Goal: Information Seeking & Learning: Learn about a topic

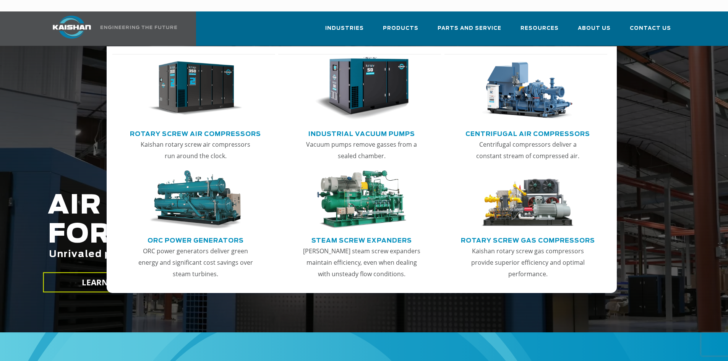
click at [193, 91] on img "Main menu" at bounding box center [195, 88] width 94 height 63
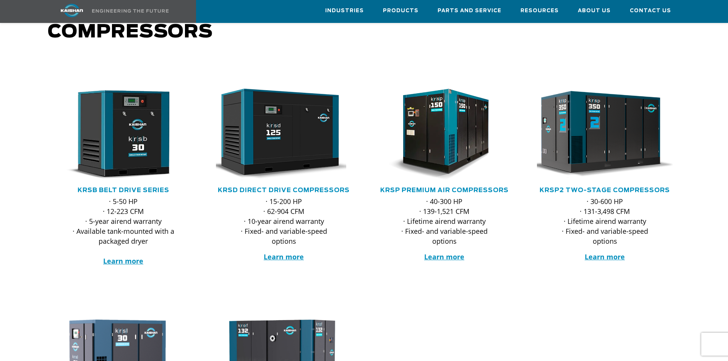
scroll to position [76, 0]
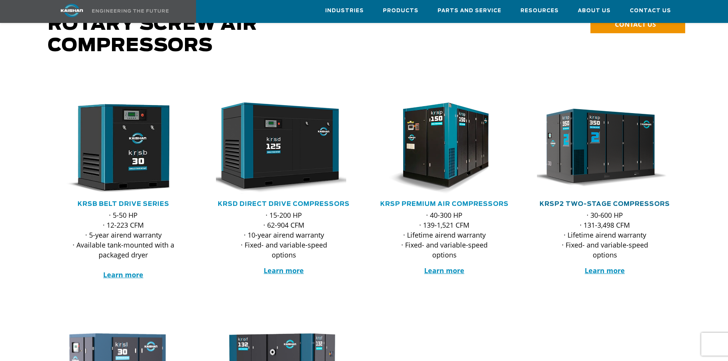
click at [588, 201] on link "KRSP2 Two-Stage Compressors" at bounding box center [604, 204] width 130 height 6
click at [465, 201] on link "KRSP Premium Air Compressors" at bounding box center [444, 204] width 128 height 6
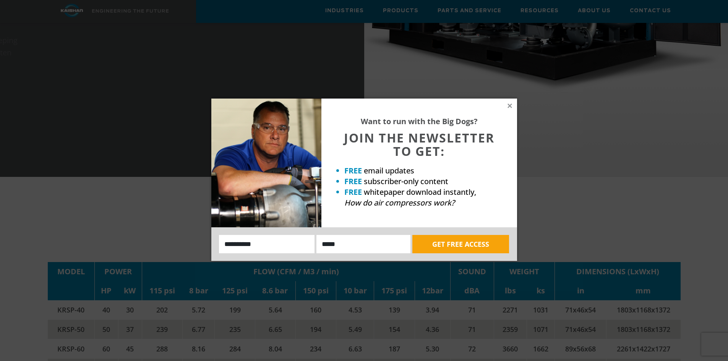
scroll to position [1146, 0]
click at [512, 106] on icon at bounding box center [509, 105] width 7 height 7
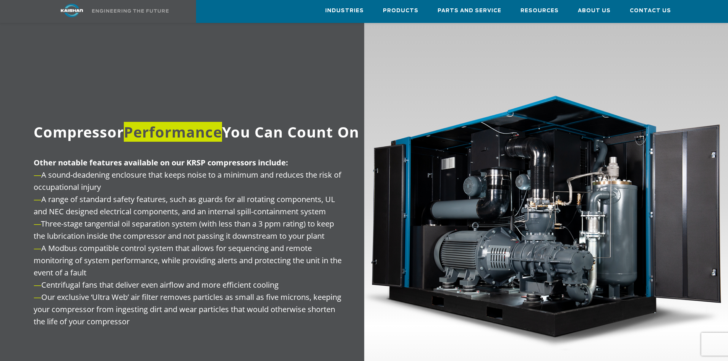
scroll to position [688, 0]
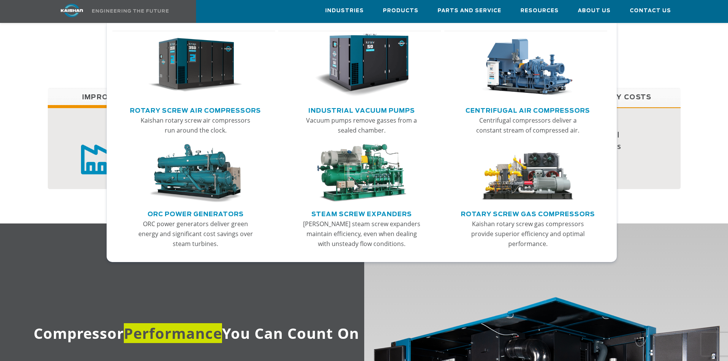
click at [492, 112] on link "Centrifugal Air Compressors" at bounding box center [527, 109] width 125 height 11
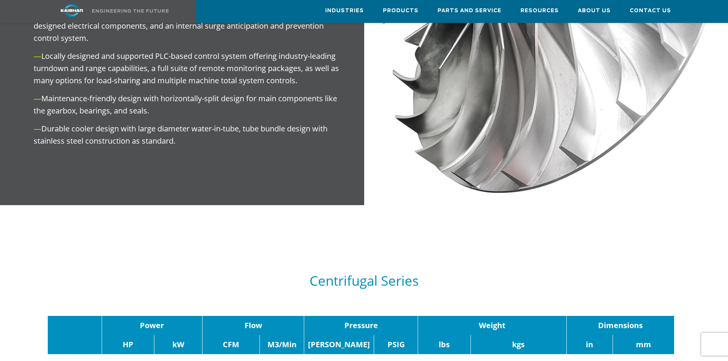
scroll to position [649, 0]
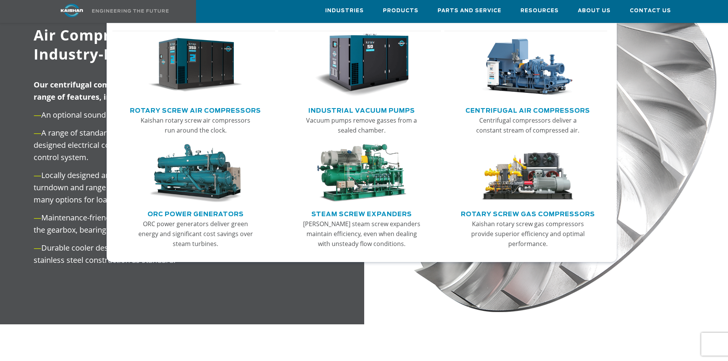
click at [209, 214] on link "ORC Power Generators" at bounding box center [195, 212] width 96 height 11
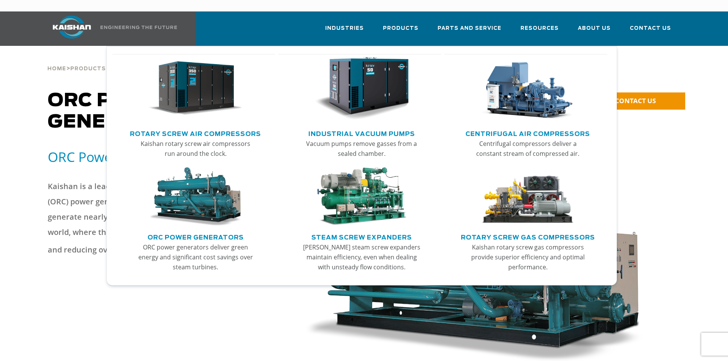
click at [364, 218] on link "Main menu" at bounding box center [362, 197] width 150 height 66
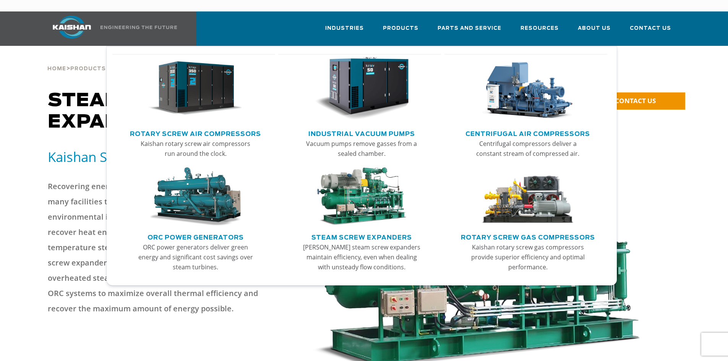
click at [500, 170] on img "Main menu" at bounding box center [528, 196] width 94 height 59
click at [493, 231] on link "Rotary Screw Gas Compressors" at bounding box center [528, 236] width 134 height 11
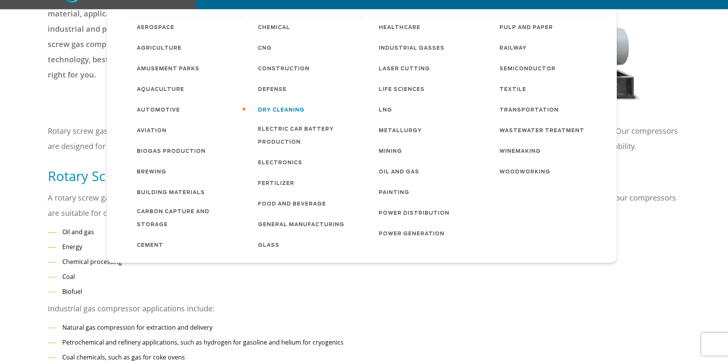
scroll to position [229, 0]
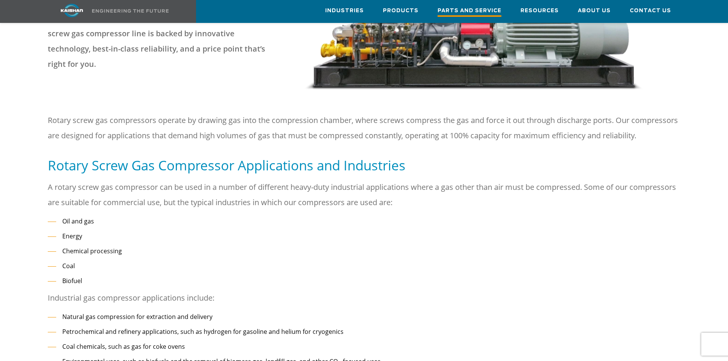
click at [455, 7] on span "Parts and Service" at bounding box center [469, 11] width 64 height 10
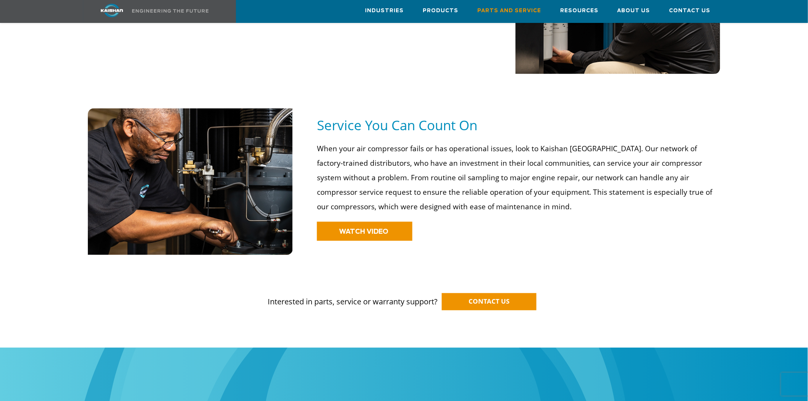
scroll to position [679, 0]
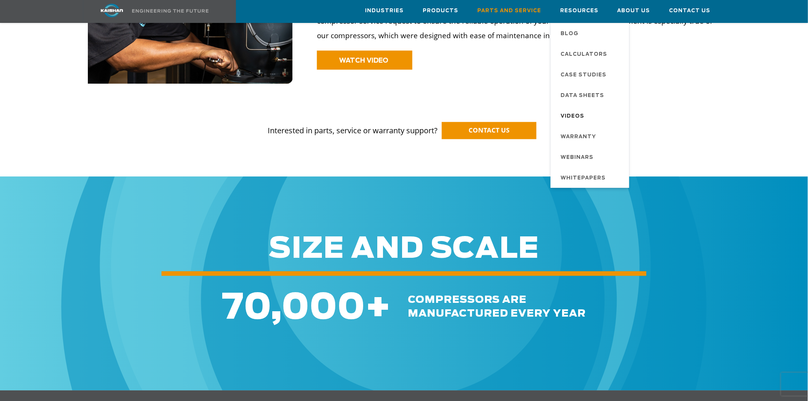
click at [590, 112] on link "Videos" at bounding box center [591, 115] width 76 height 21
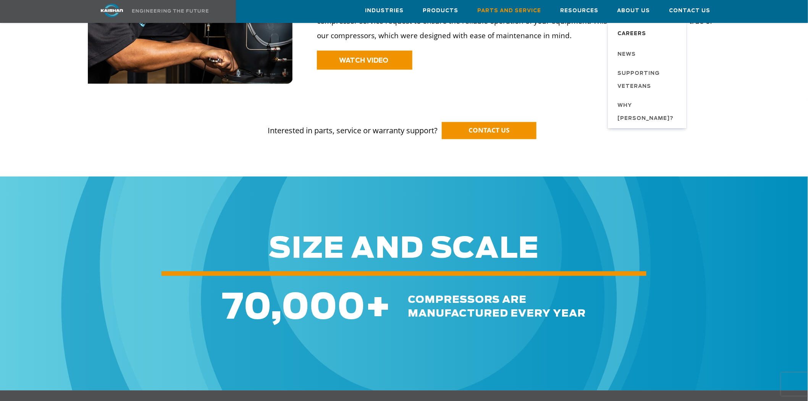
click at [640, 30] on span "Careers" at bounding box center [632, 34] width 29 height 13
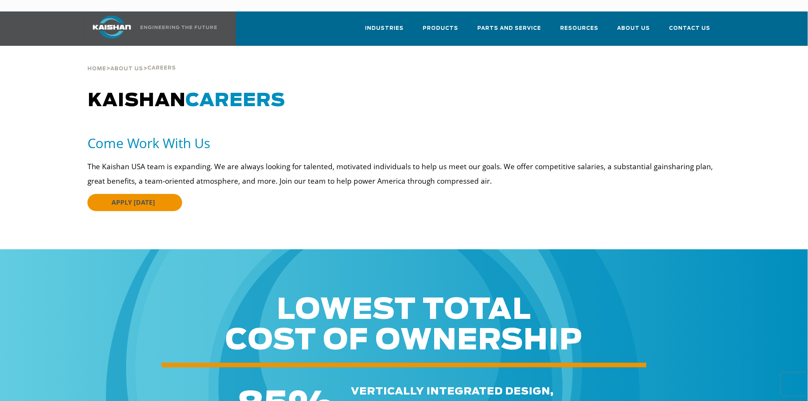
click at [154, 194] on link "APPLY TODAY" at bounding box center [134, 202] width 95 height 17
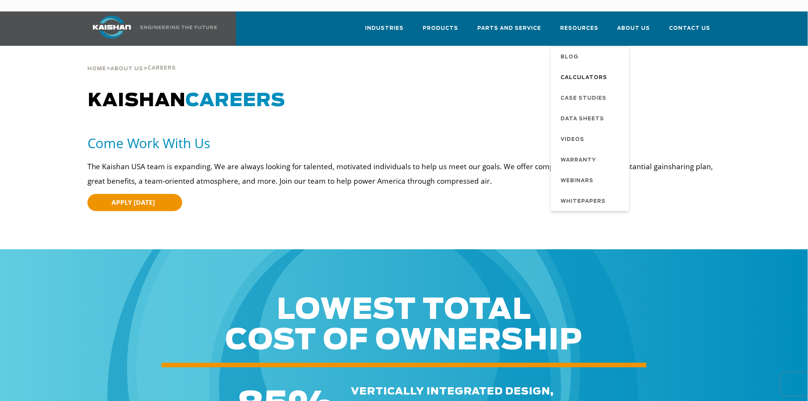
click at [595, 71] on span "Calculators" at bounding box center [584, 77] width 47 height 13
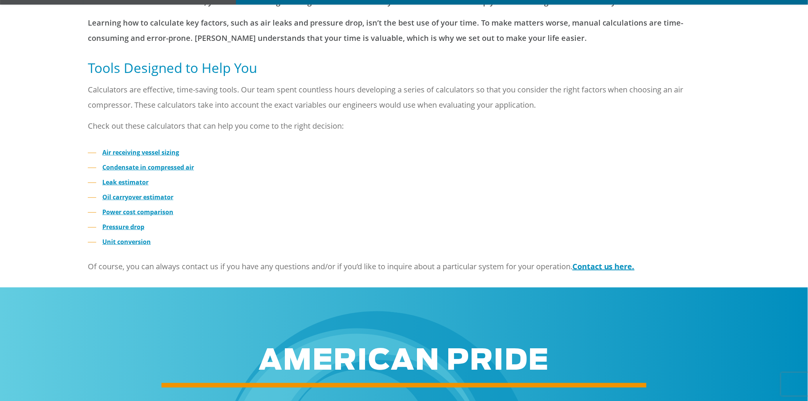
scroll to position [212, 0]
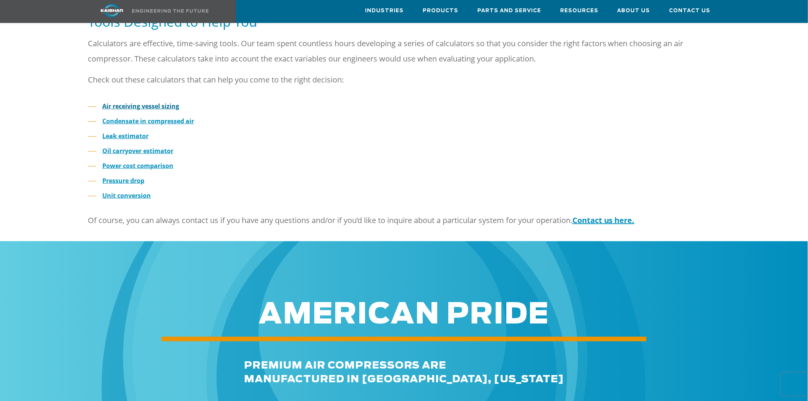
click at [150, 102] on strong "Air receiving vessel sizing" at bounding box center [140, 106] width 77 height 8
click at [141, 162] on strong "Power cost comparison" at bounding box center [137, 166] width 71 height 8
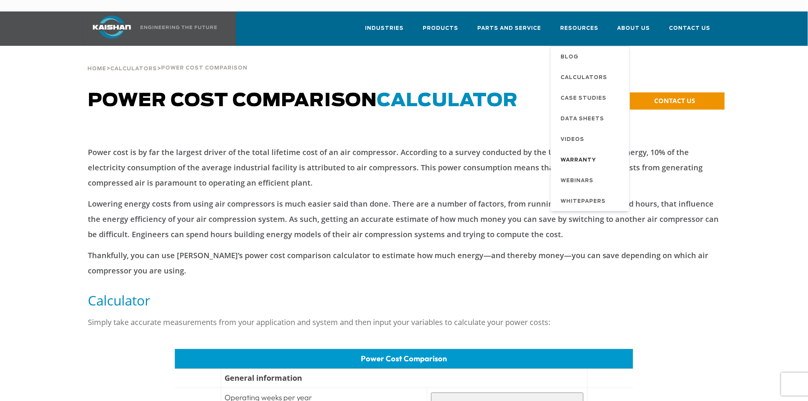
click at [585, 154] on span "Warranty" at bounding box center [579, 160] width 36 height 13
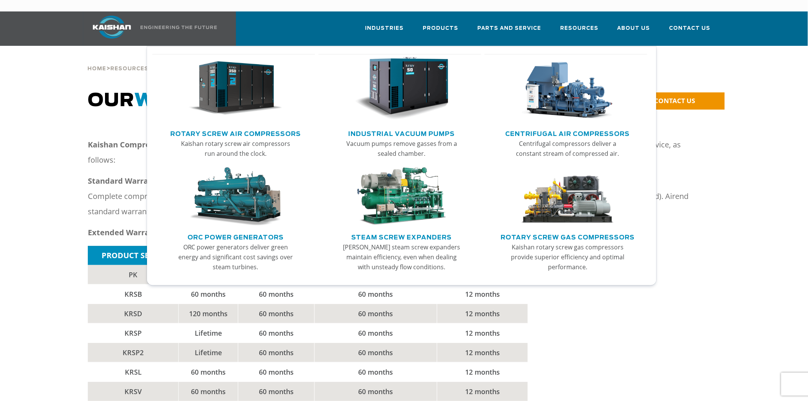
click at [265, 127] on link "Rotary Screw Air Compressors" at bounding box center [235, 132] width 131 height 11
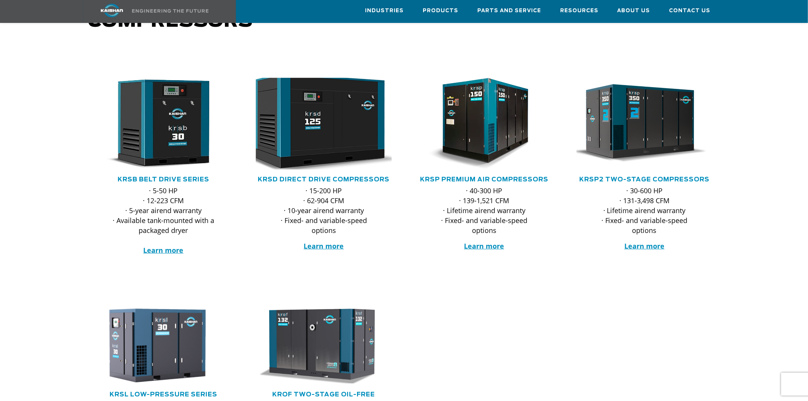
scroll to position [85, 0]
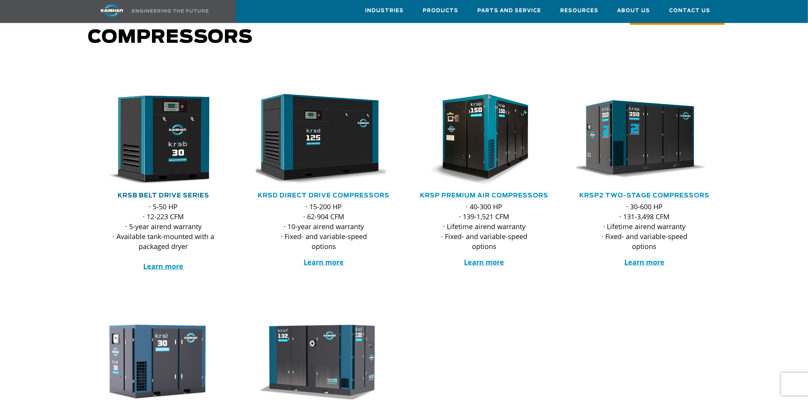
click at [193, 193] on link "KRSB Belt Drive Series" at bounding box center [164, 196] width 92 height 6
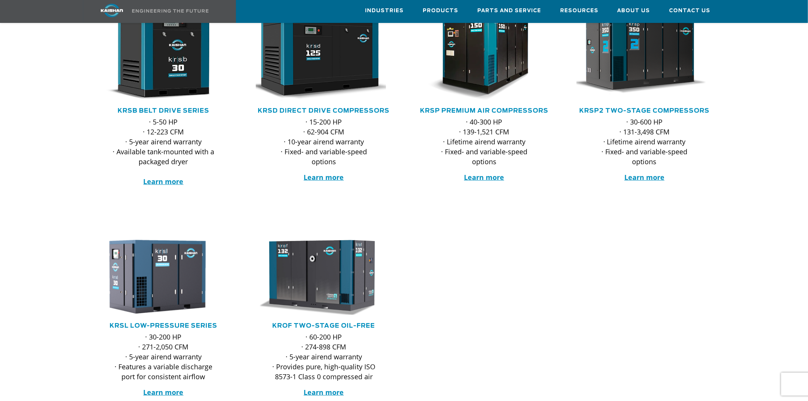
scroll to position [127, 0]
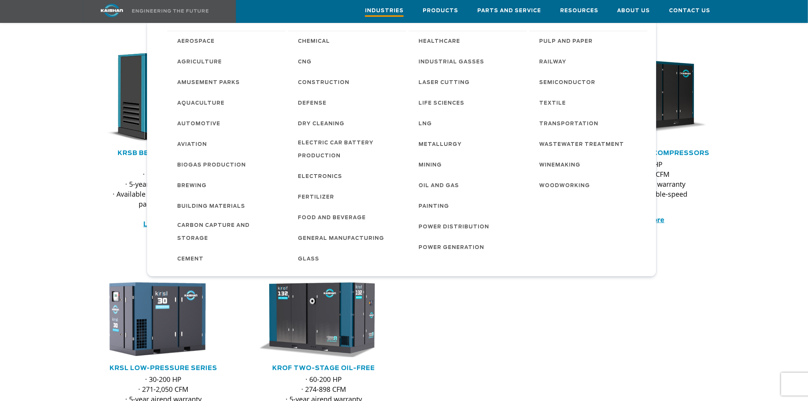
click at [397, 8] on span "Industries" at bounding box center [384, 11] width 39 height 10
click at [199, 121] on span "Automotive" at bounding box center [198, 124] width 43 height 13
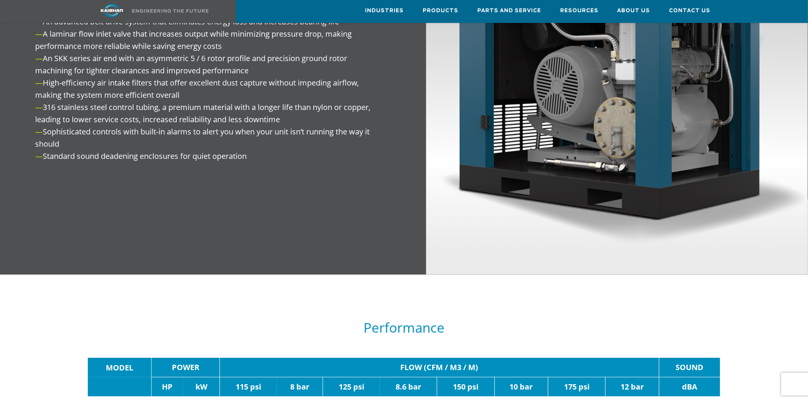
scroll to position [1061, 0]
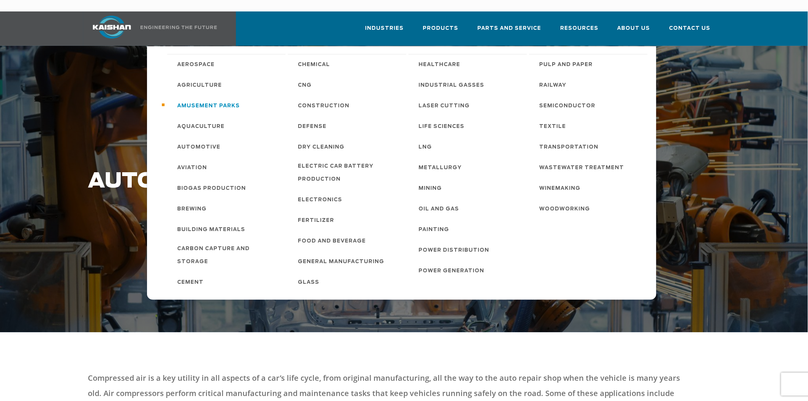
click at [209, 100] on span "Amusement Parks" at bounding box center [208, 106] width 63 height 13
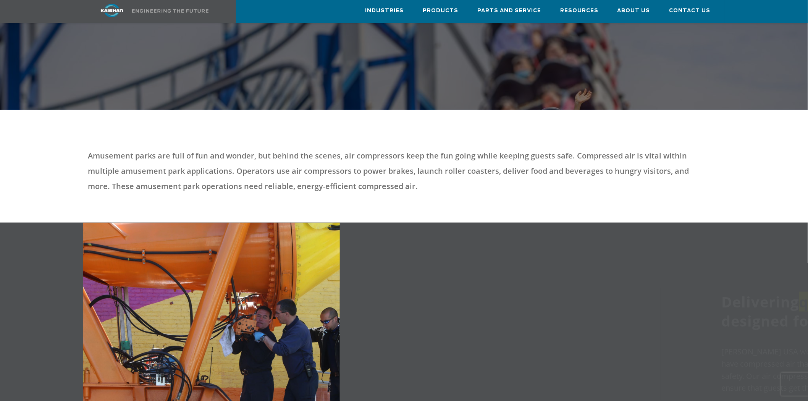
scroll to position [212, 0]
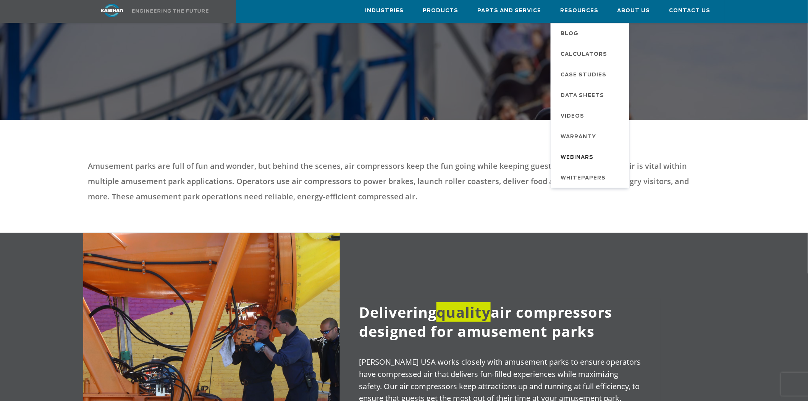
click at [578, 149] on link "Webinars" at bounding box center [591, 157] width 76 height 21
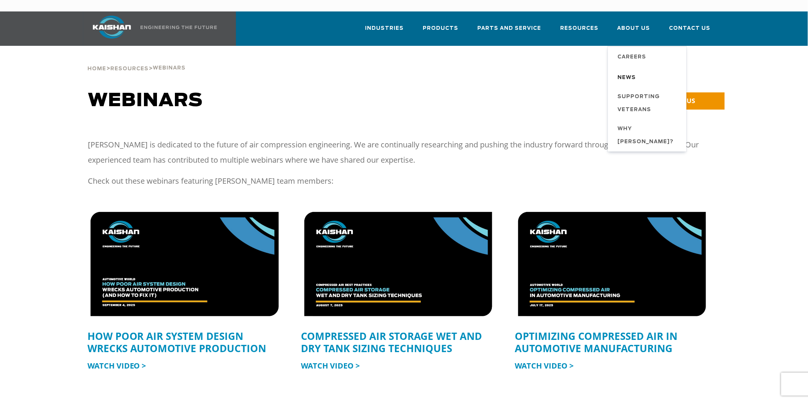
click at [628, 71] on span "News" at bounding box center [627, 77] width 18 height 13
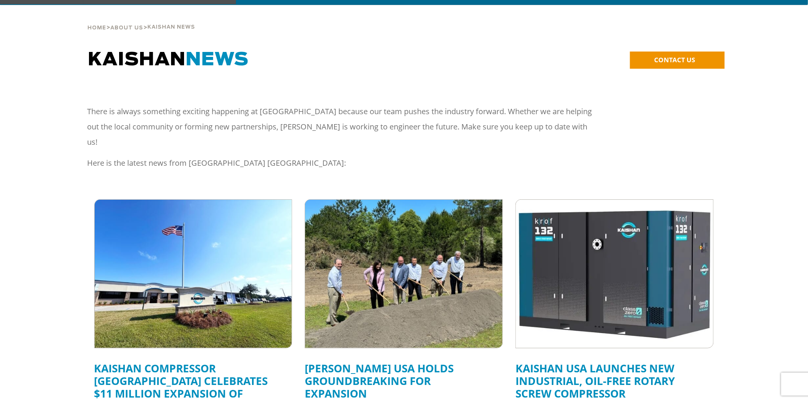
scroll to position [127, 0]
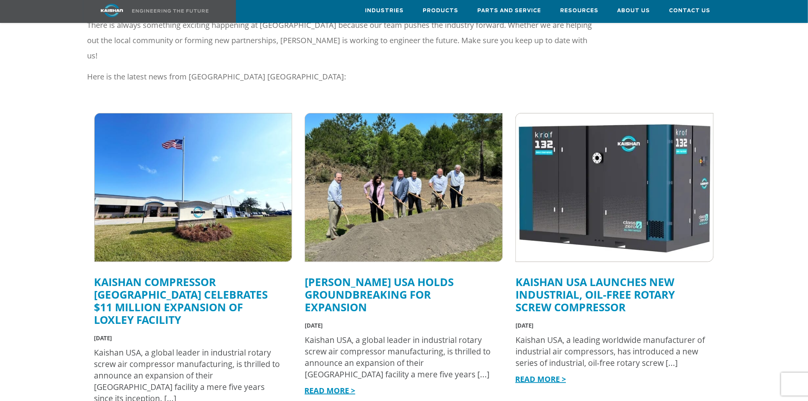
click at [194, 275] on link "Kaishan Compressor [GEOGRAPHIC_DATA] Celebrates $11 Million Expansion of Loxley…" at bounding box center [181, 301] width 174 height 52
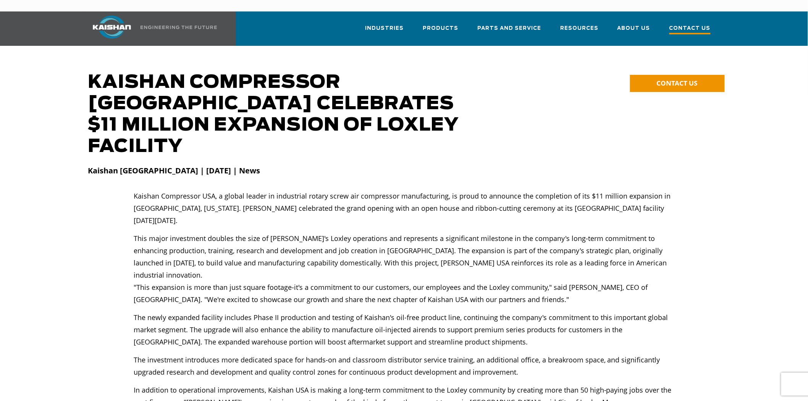
click at [692, 24] on span "Contact Us" at bounding box center [690, 29] width 41 height 10
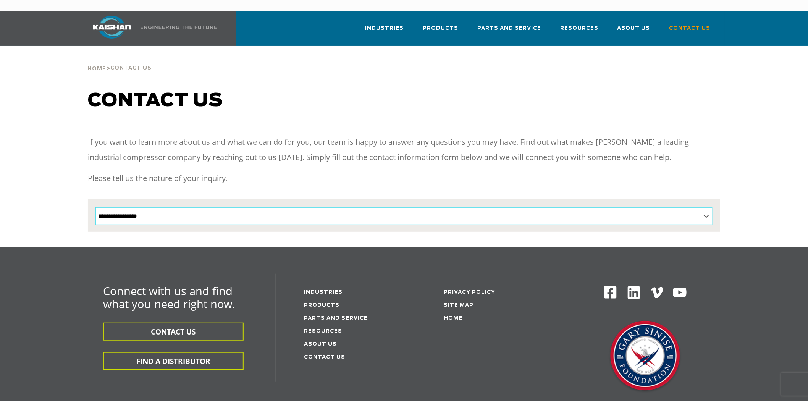
click at [421, 207] on select "**********" at bounding box center [404, 216] width 617 height 18
click at [469, 143] on p "If you want to learn more about us and what we can do for you, our team is happ…" at bounding box center [404, 149] width 633 height 31
